Goal: Task Accomplishment & Management: Use online tool/utility

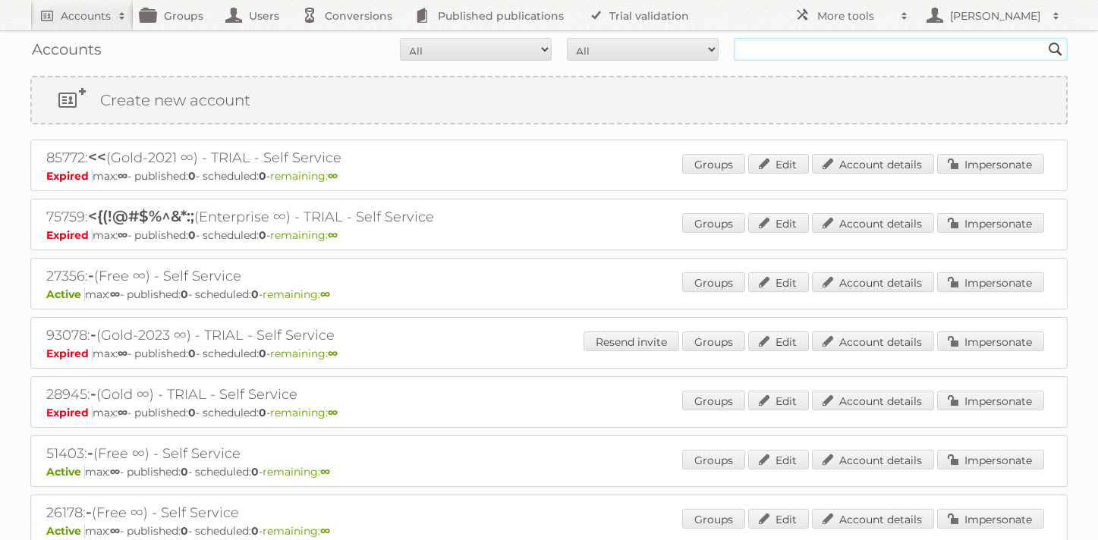
click at [859, 53] on input "text" at bounding box center [901, 49] width 334 height 23
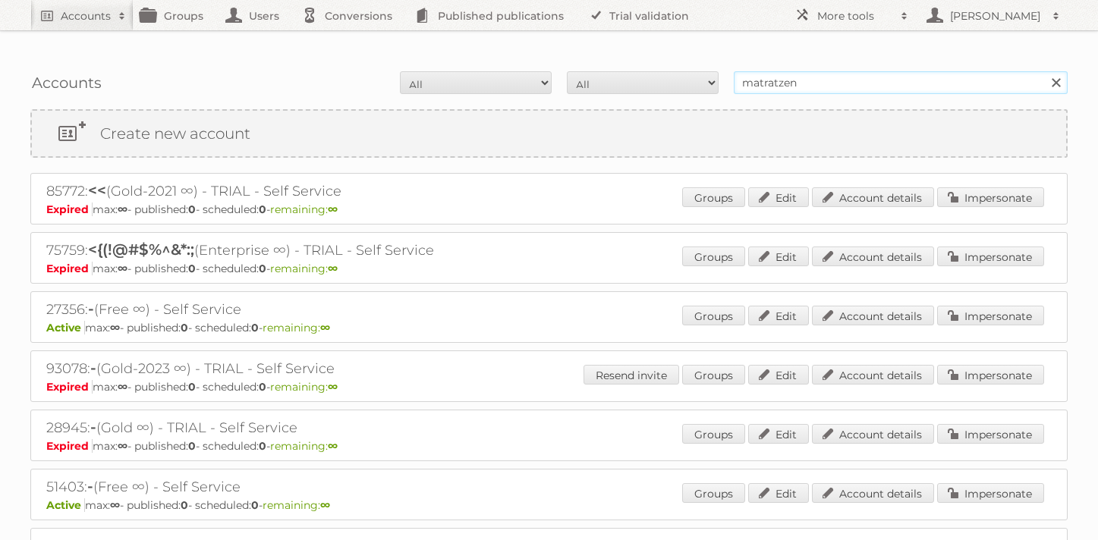
type input "matratzen"
click at [1044, 71] on input "Search" at bounding box center [1055, 82] width 23 height 23
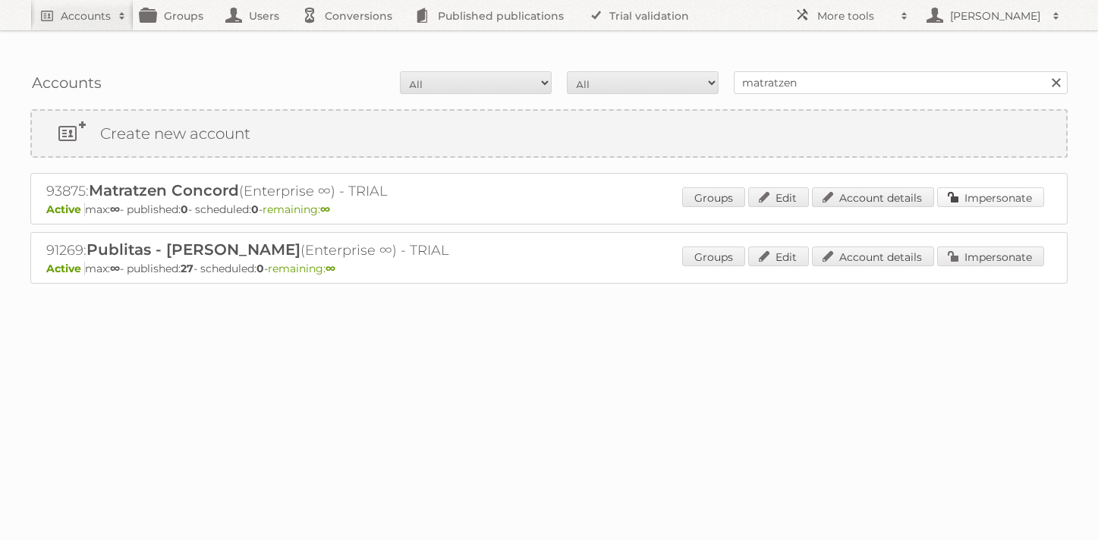
click at [960, 187] on link "Impersonate" at bounding box center [990, 197] width 107 height 20
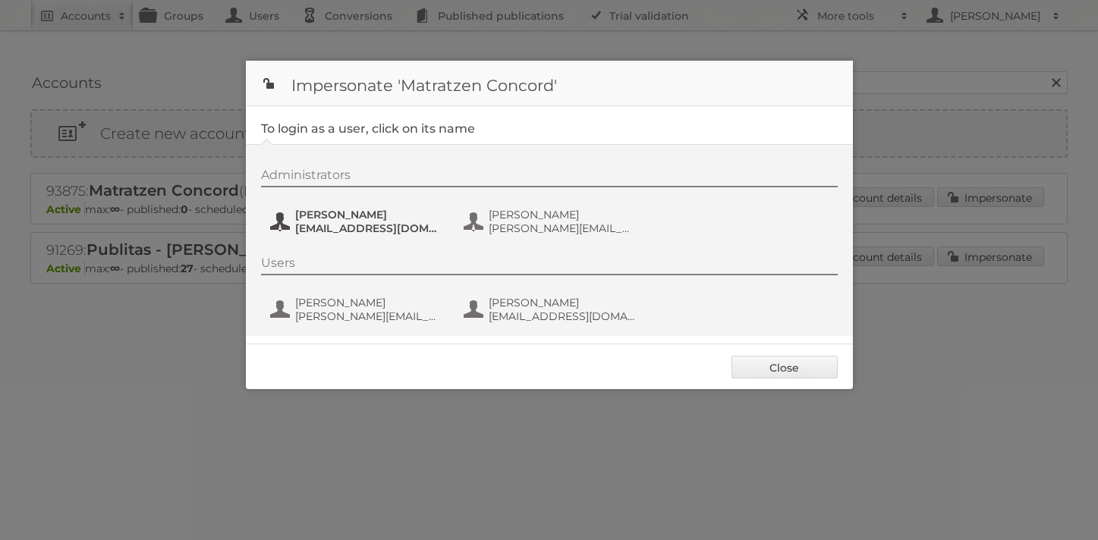
click at [400, 218] on span "[PERSON_NAME]" at bounding box center [368, 215] width 147 height 14
